Goal: Check status: Check status

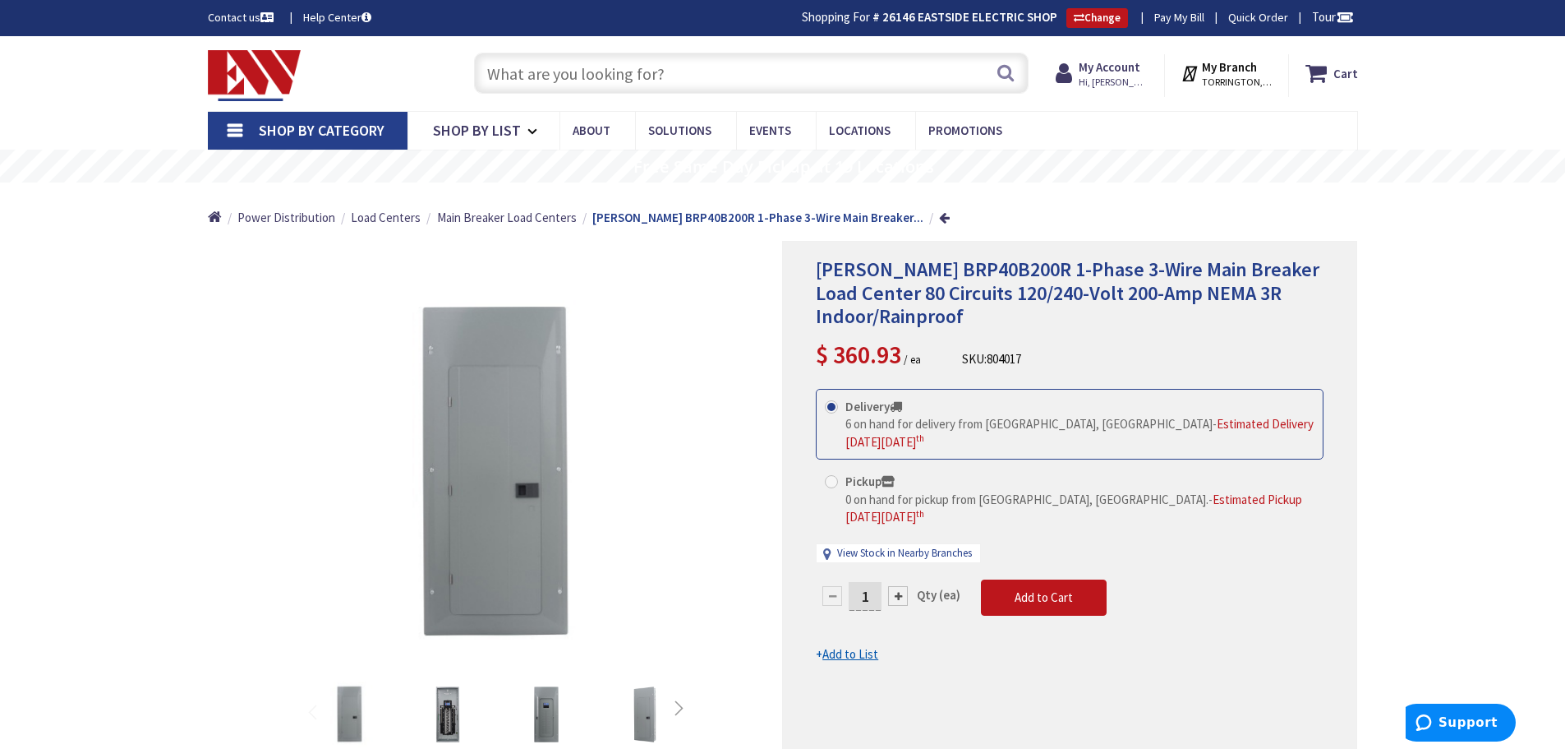
click at [526, 73] on input "text" at bounding box center [751, 73] width 555 height 41
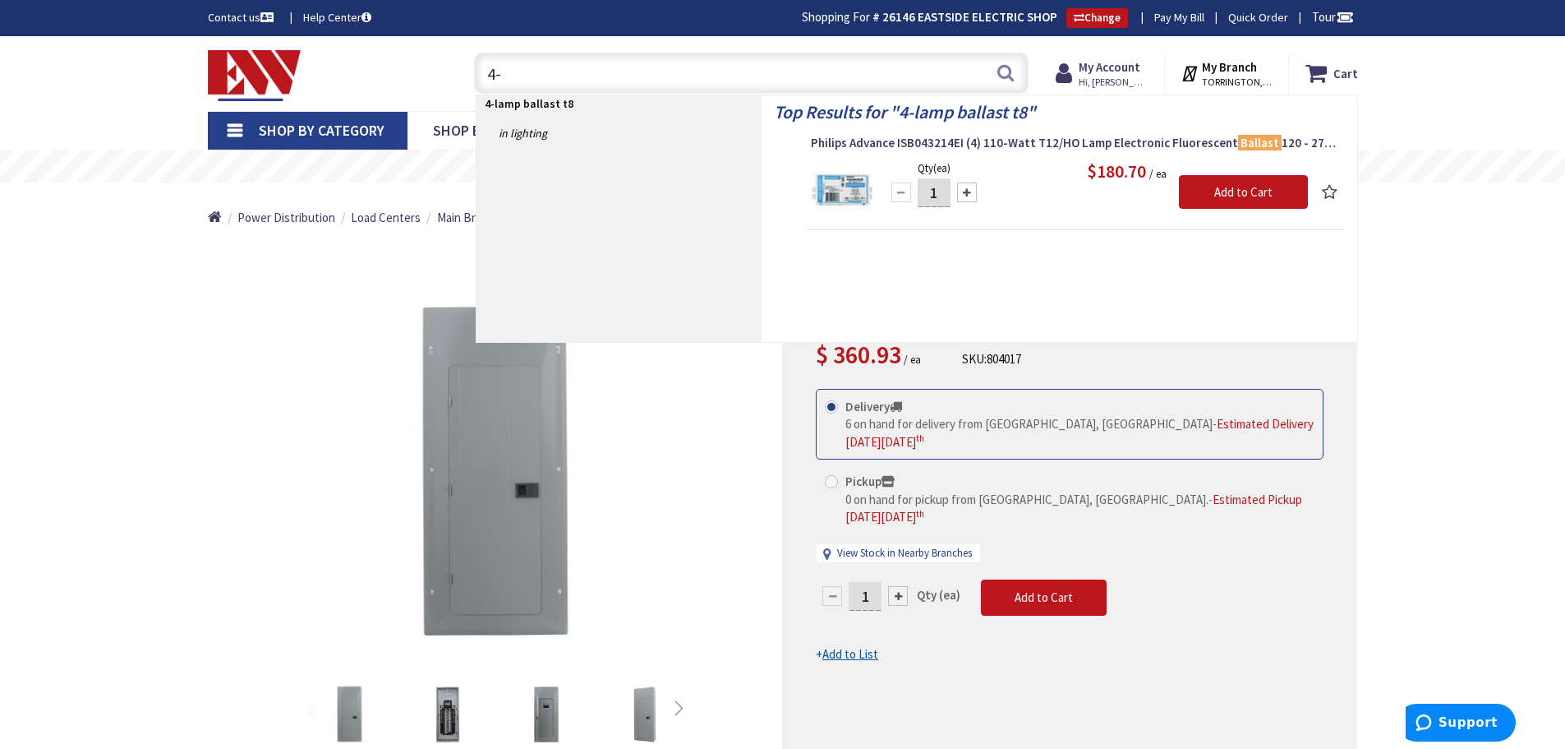
type input "4"
type input "t"
type input "a"
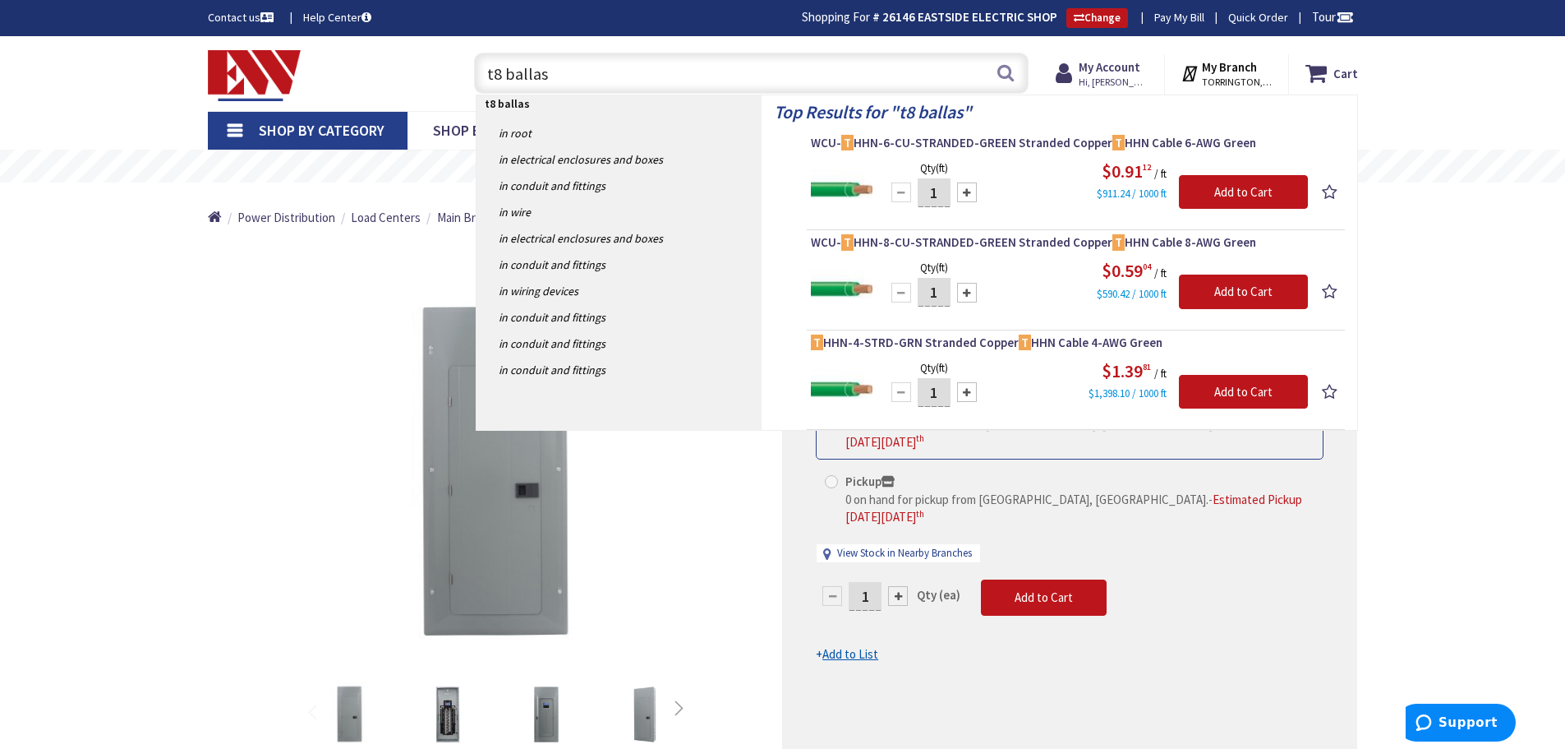
type input "t8 ballast"
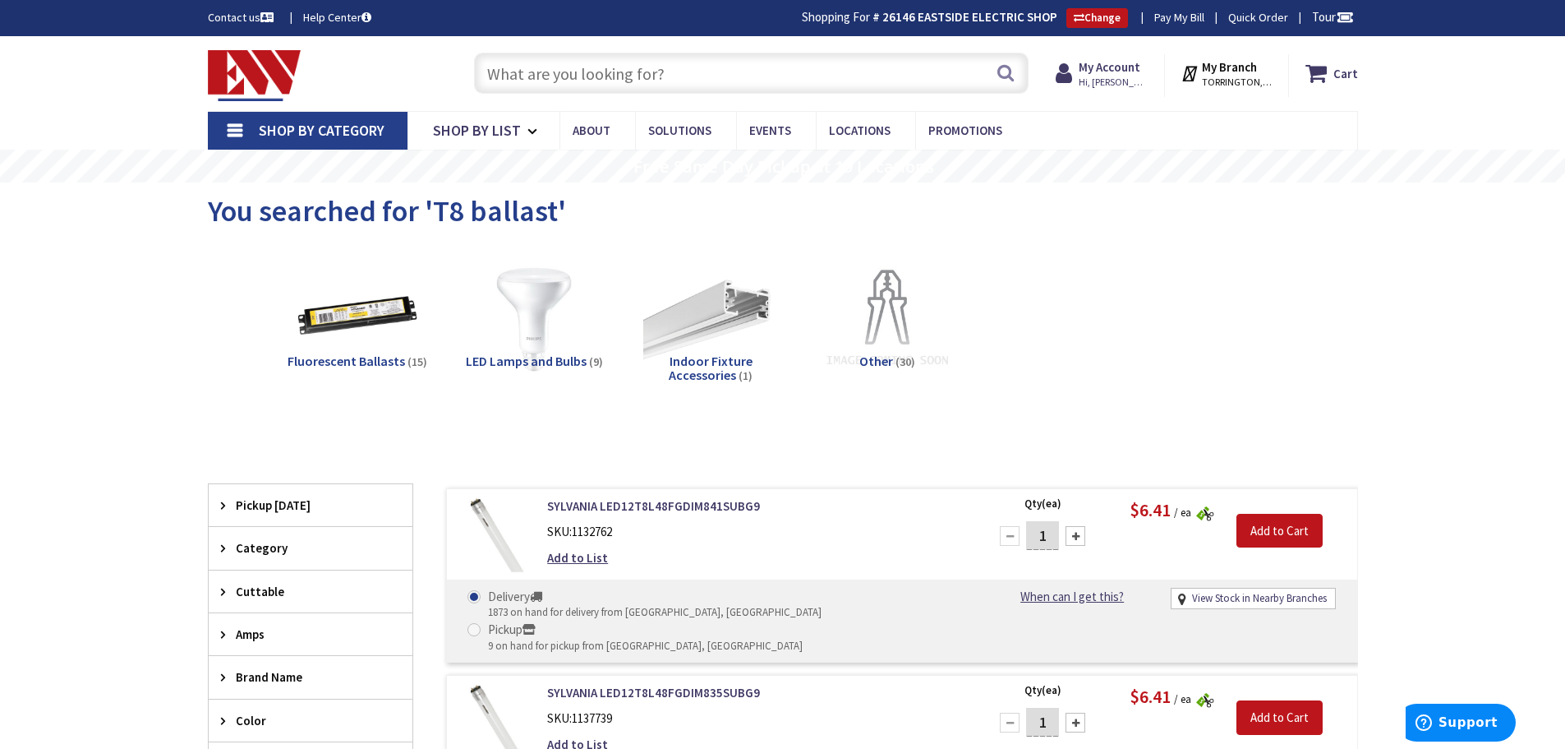
click at [396, 365] on span "Fluorescent Ballasts" at bounding box center [346, 360] width 117 height 16
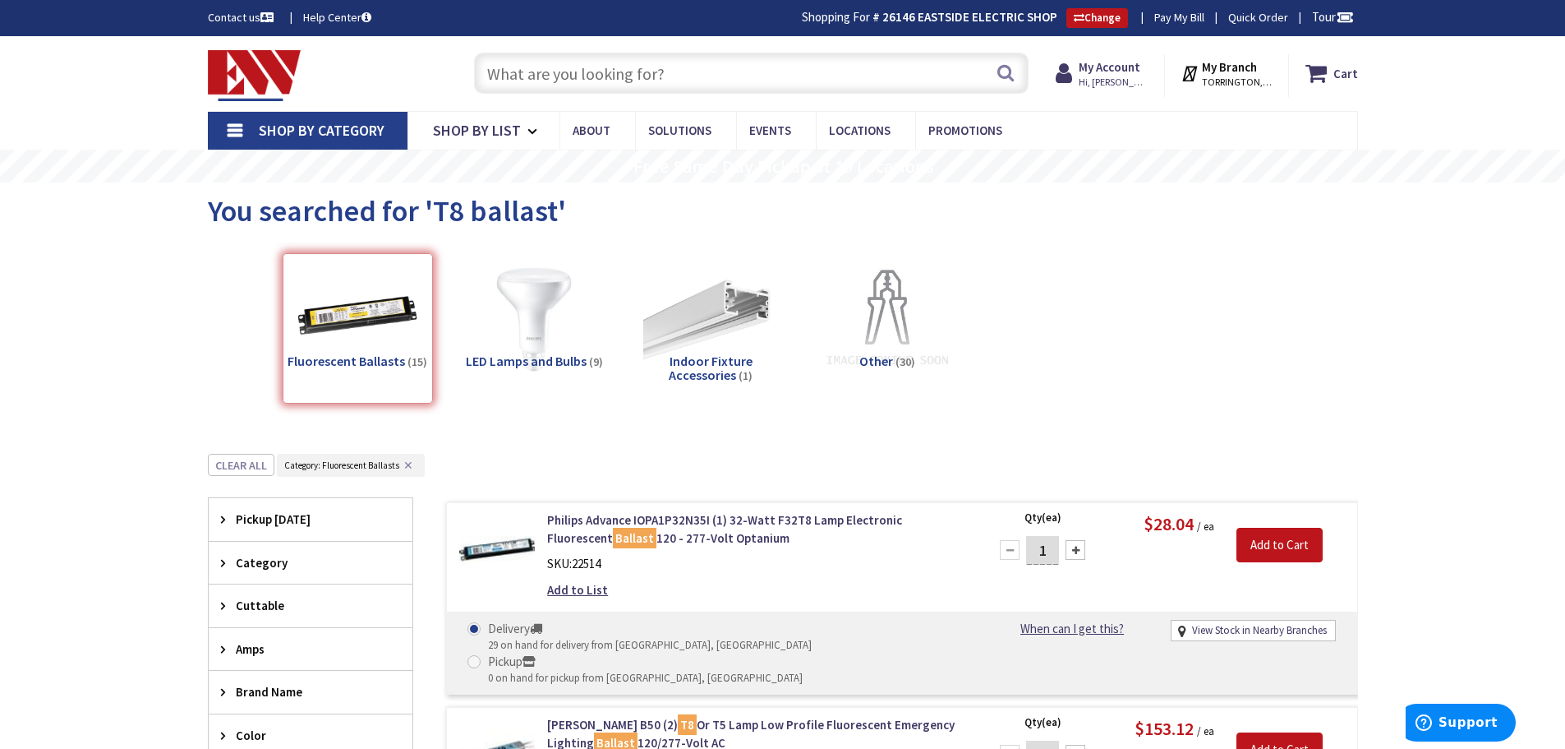
click at [552, 88] on input "text" at bounding box center [751, 73] width 555 height 41
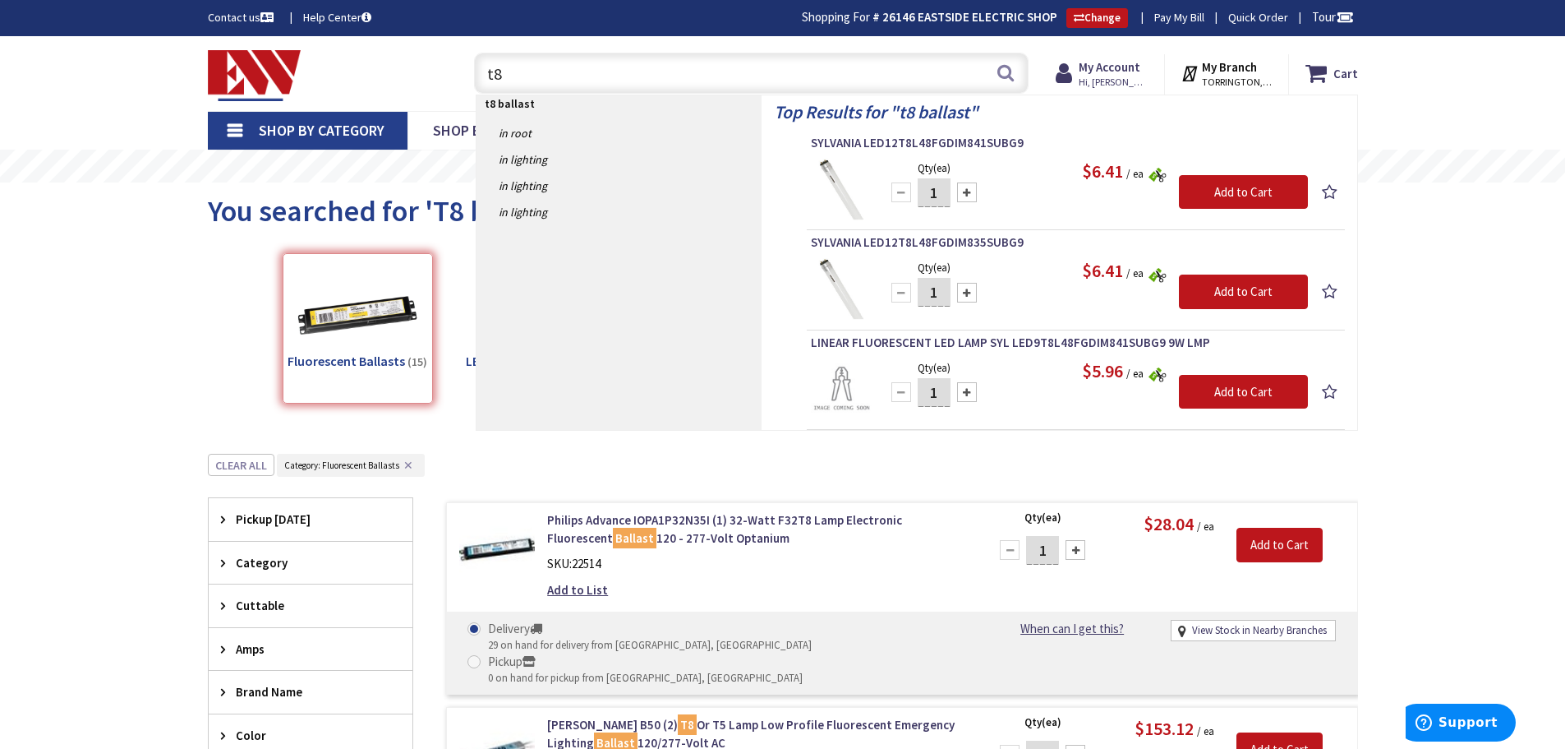
type input "t"
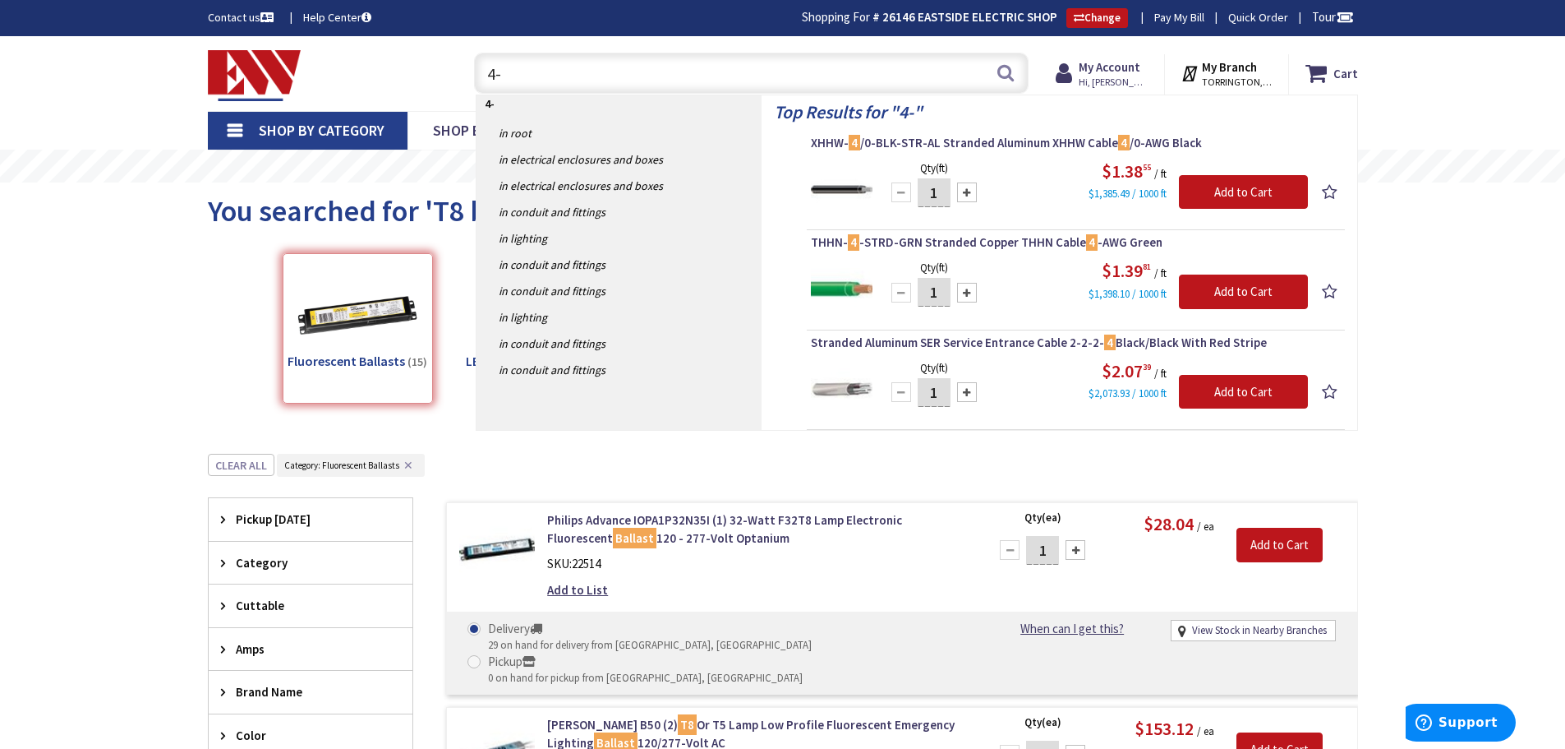
type input "4"
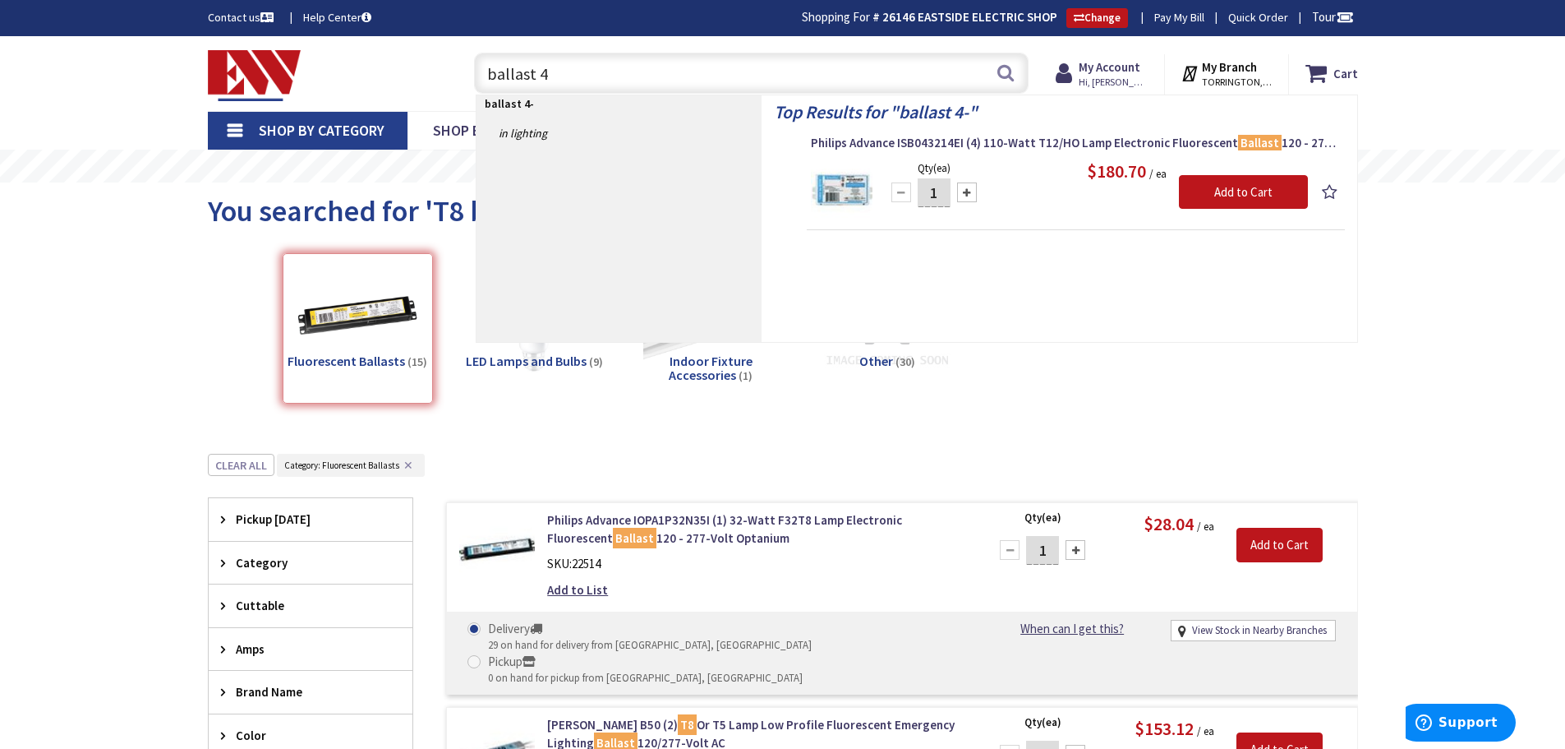
type input "ballast"
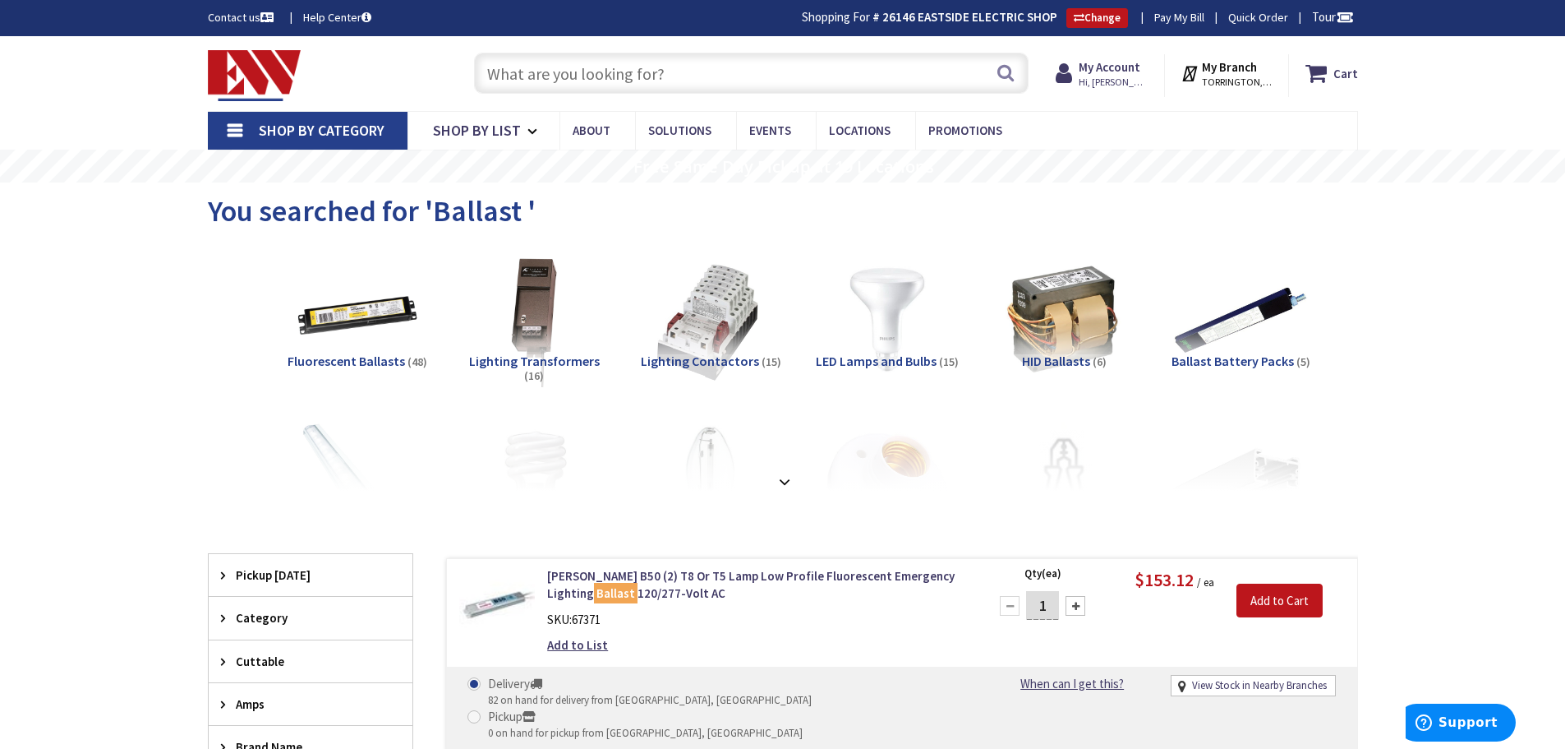
paste input "Advance IOPA4P32N35I"
type input "Advance IOPA4P32N35I"
click at [1004, 75] on button "Search" at bounding box center [1005, 72] width 21 height 37
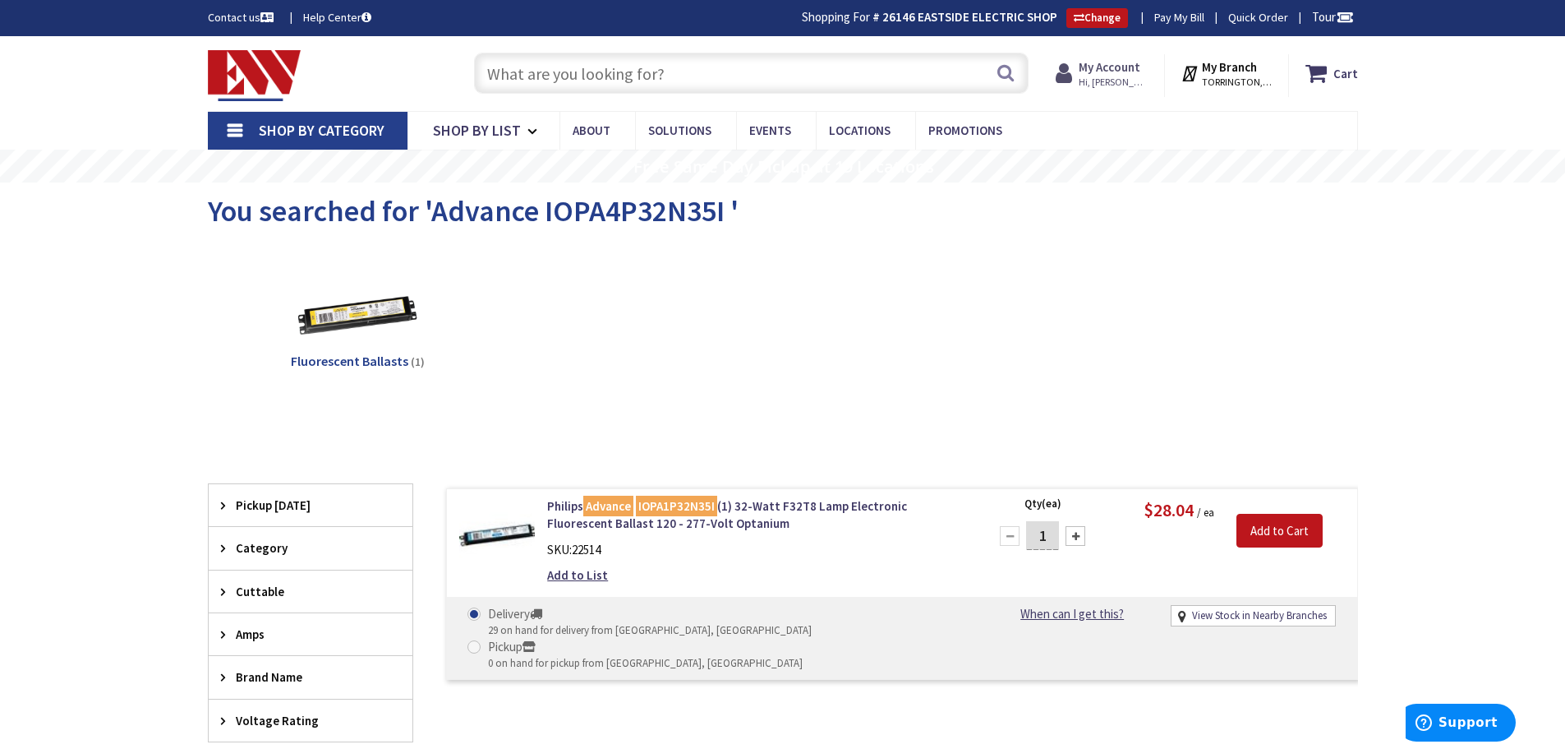
click at [1113, 71] on strong "My Account" at bounding box center [1110, 67] width 62 height 16
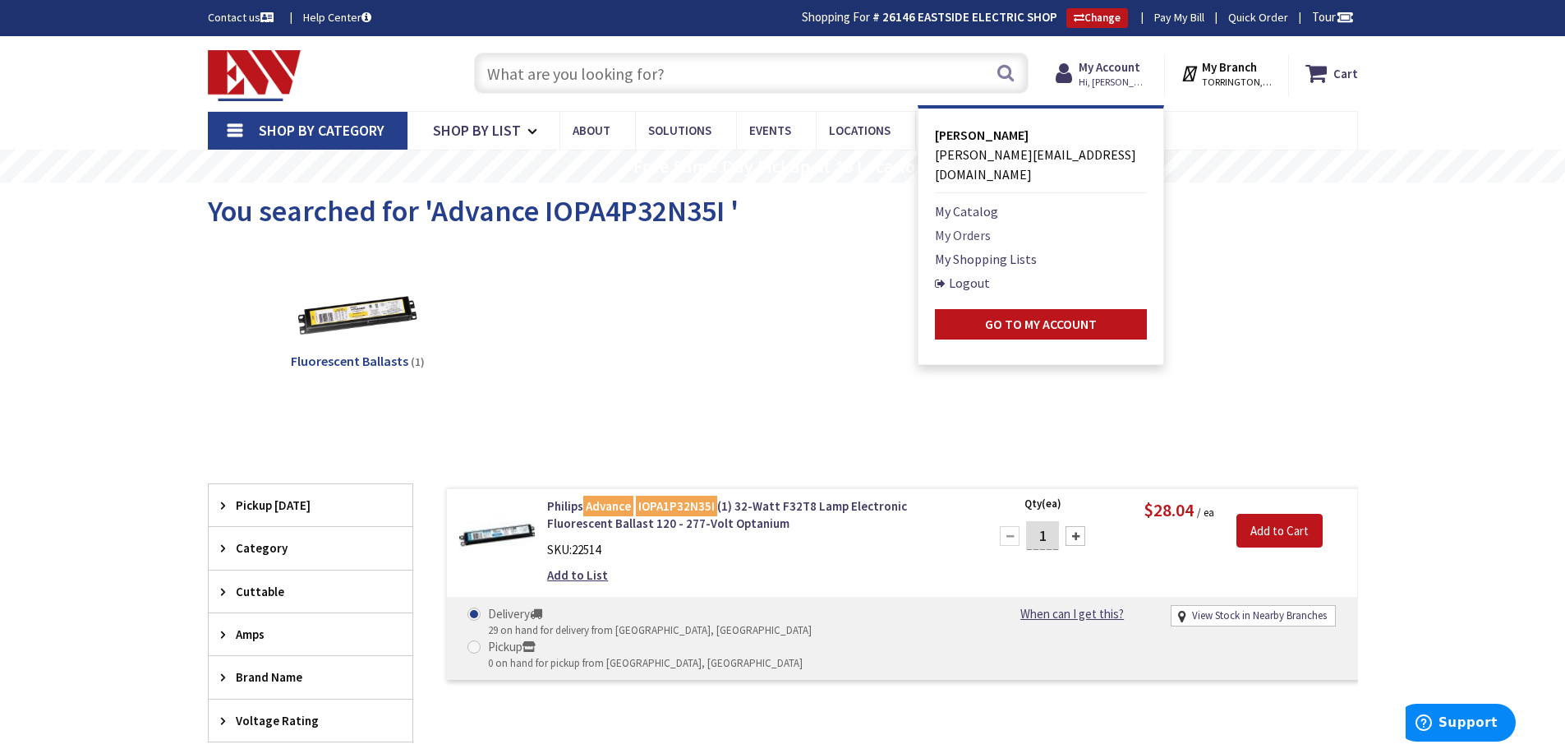
click at [971, 225] on link "My Orders" at bounding box center [963, 235] width 56 height 20
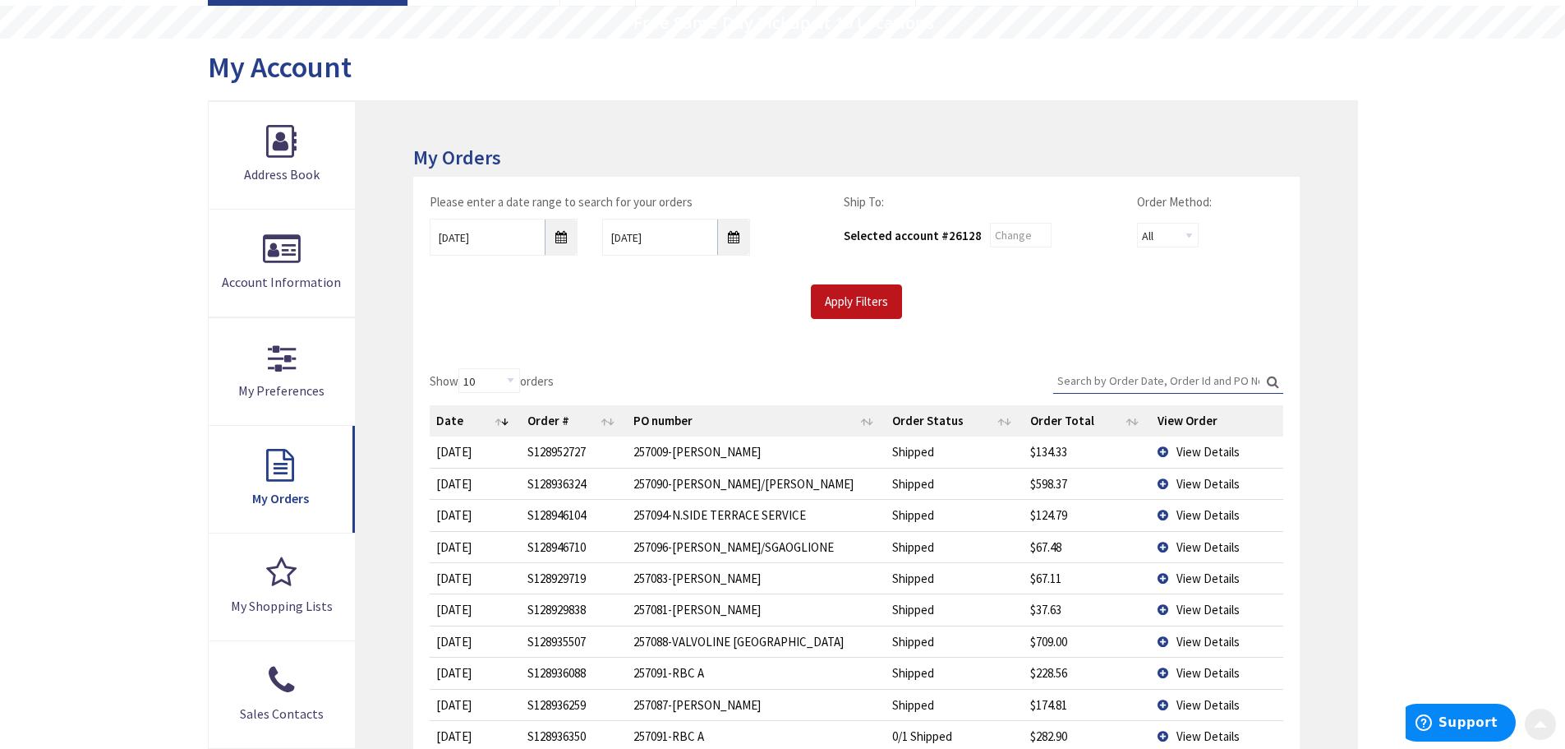
scroll to position [164, 0]
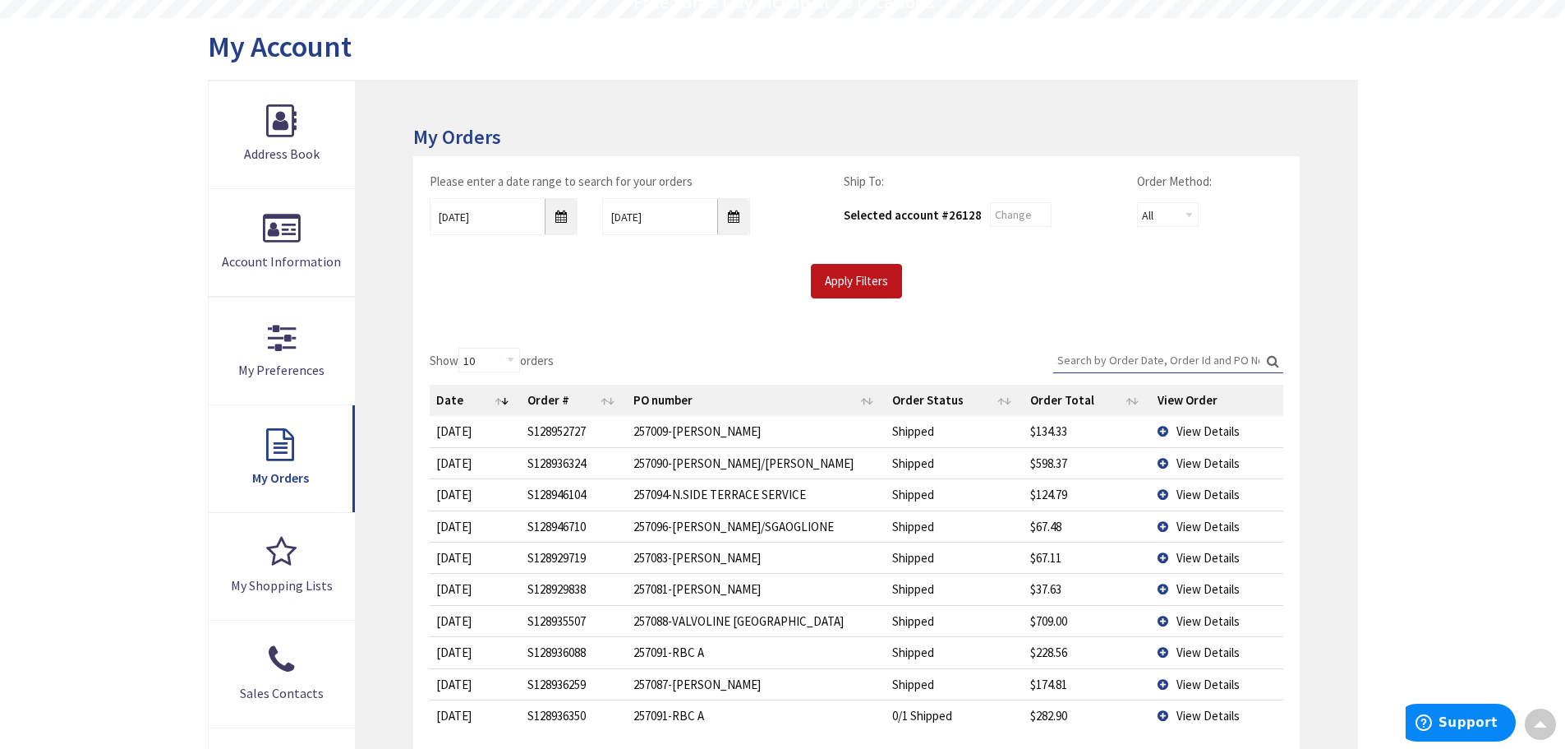
click at [1217, 687] on span "View Details" at bounding box center [1208, 684] width 63 height 16
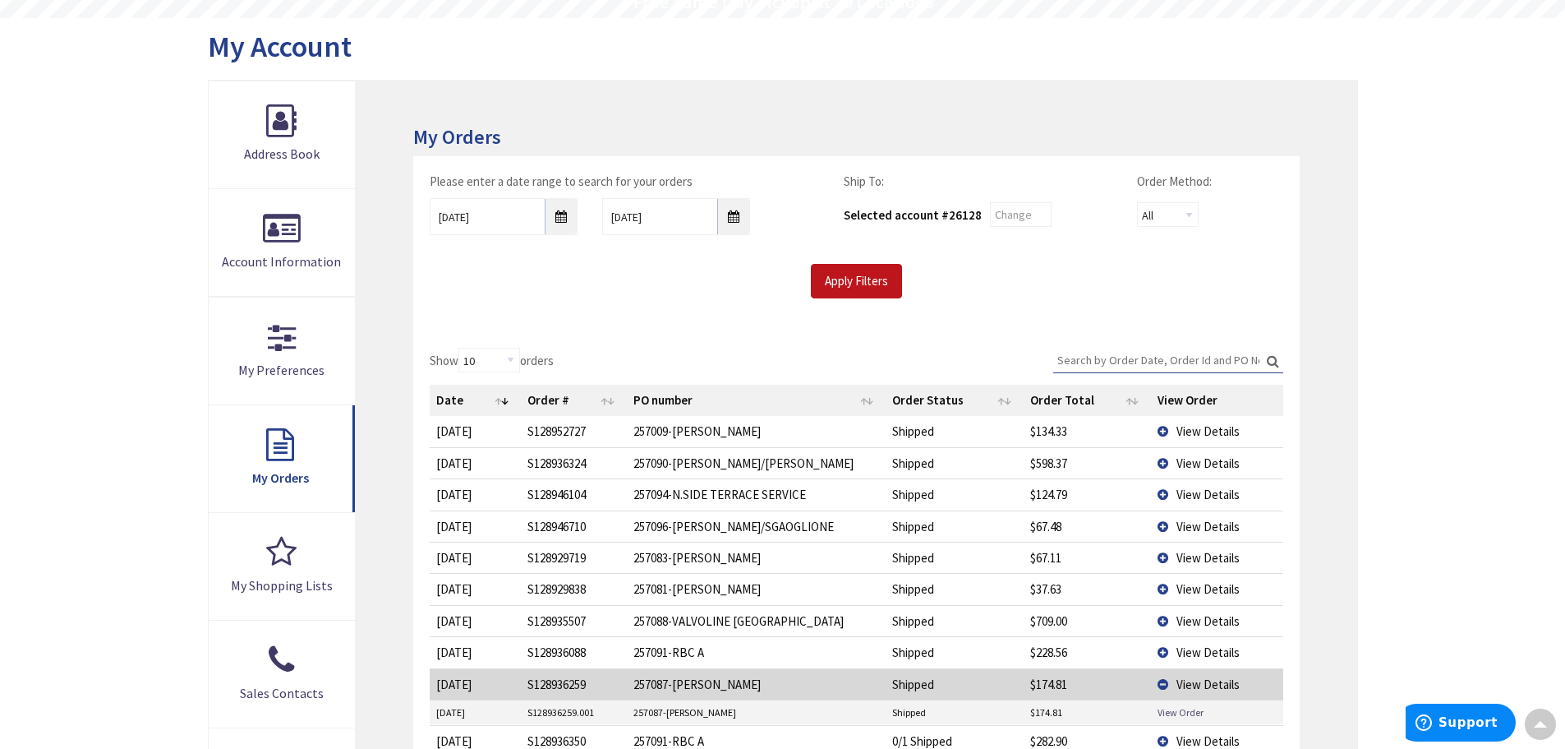
click at [1186, 708] on link "View Order" at bounding box center [1181, 712] width 46 height 14
